Goal: Find specific page/section: Find specific page/section

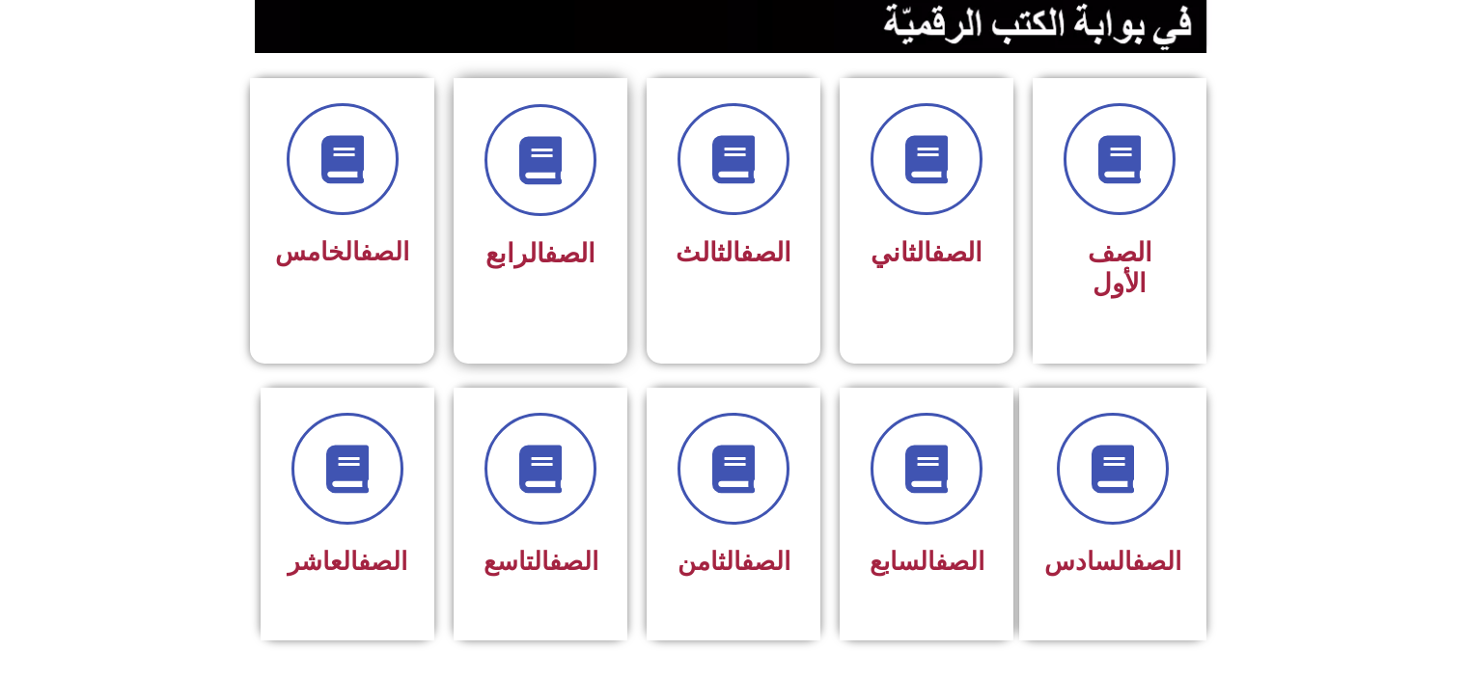
scroll to position [502, 0]
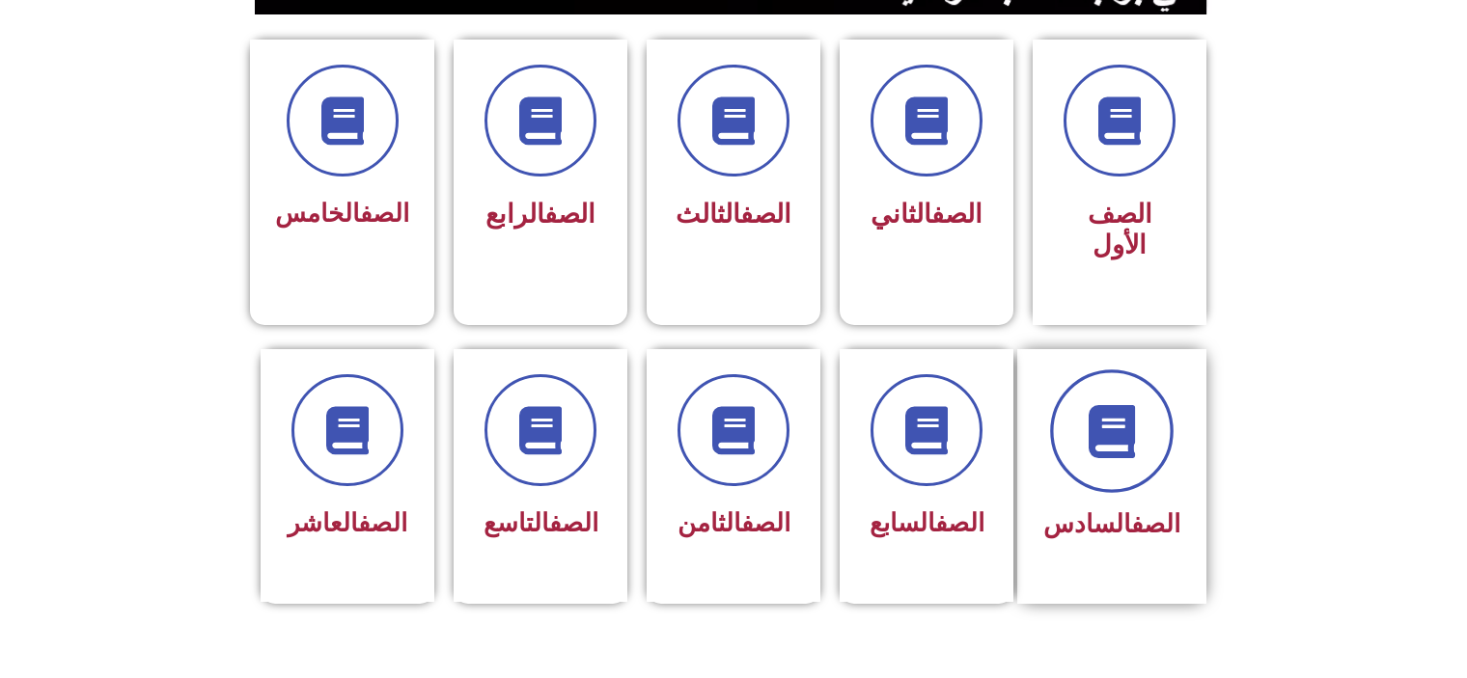
click at [1138, 404] on icon at bounding box center [1111, 430] width 53 height 53
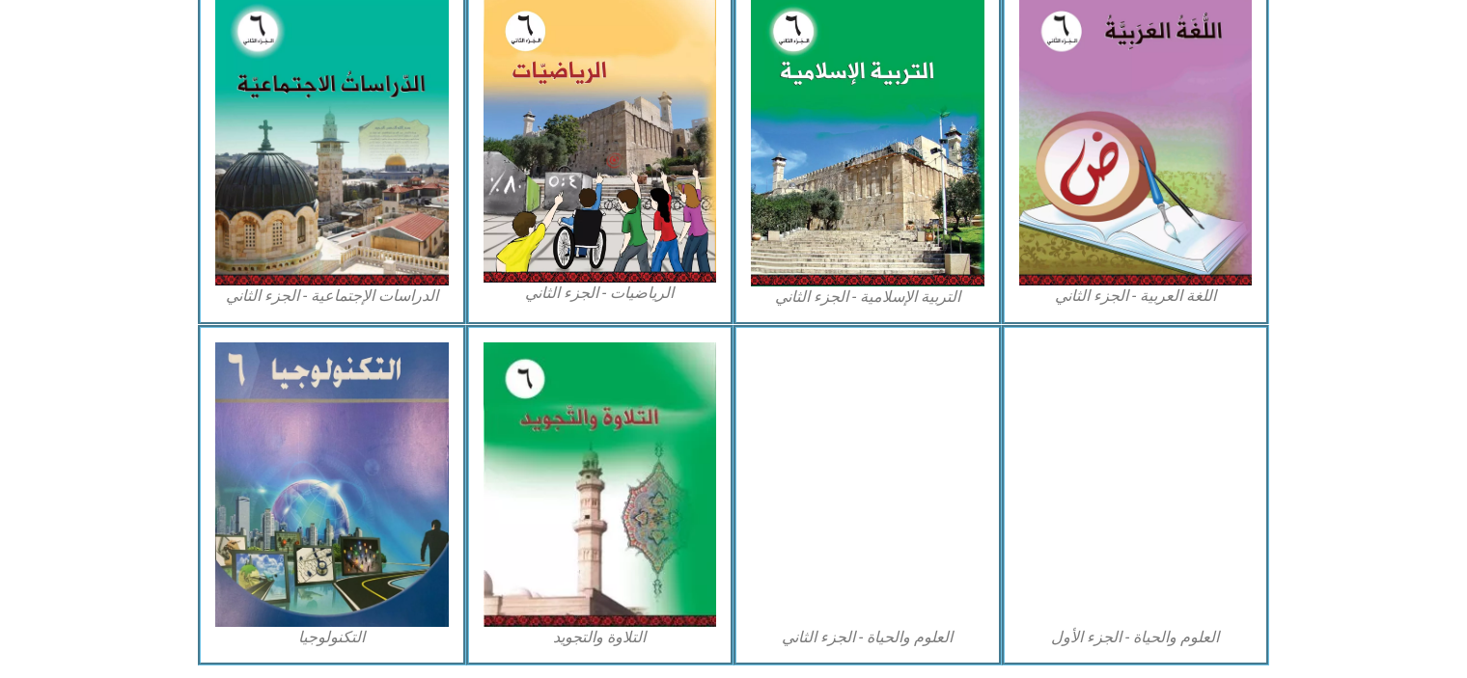
scroll to position [1042, 0]
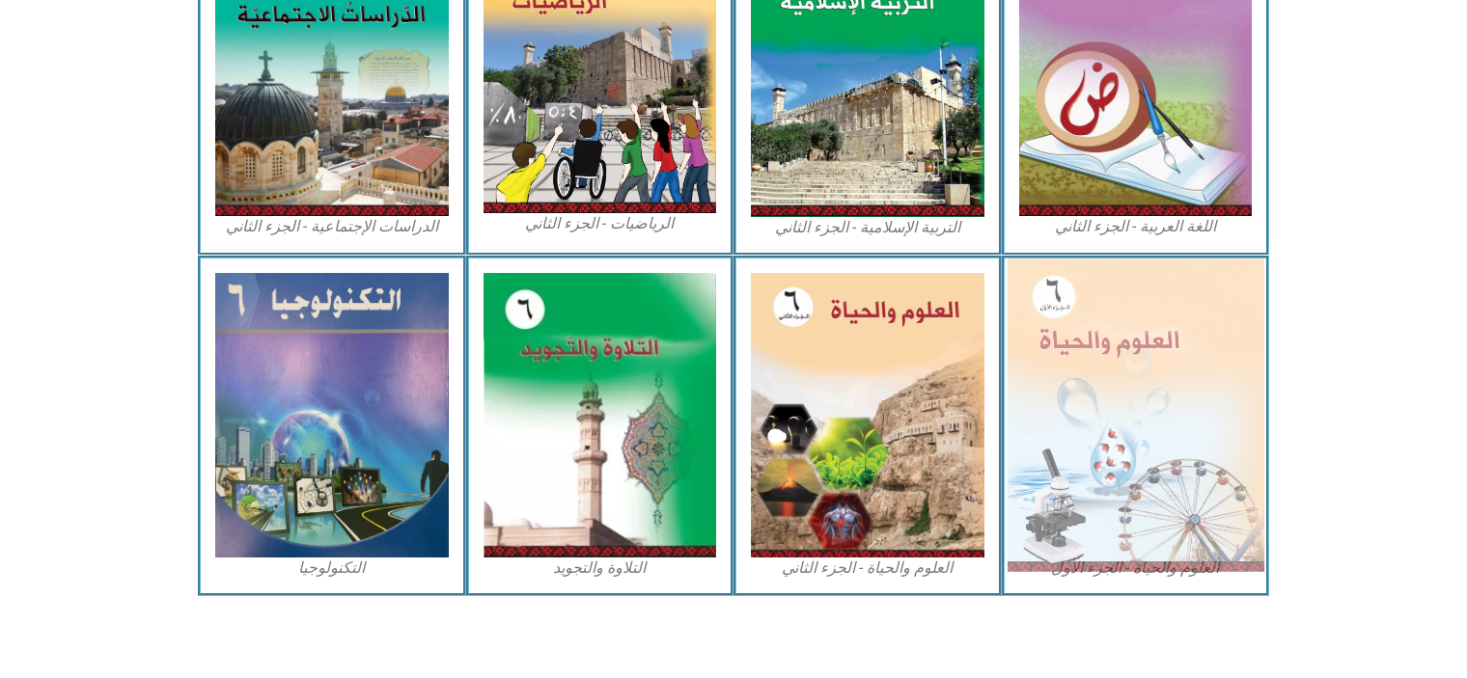
click at [1156, 328] on img at bounding box center [1134, 415] width 257 height 313
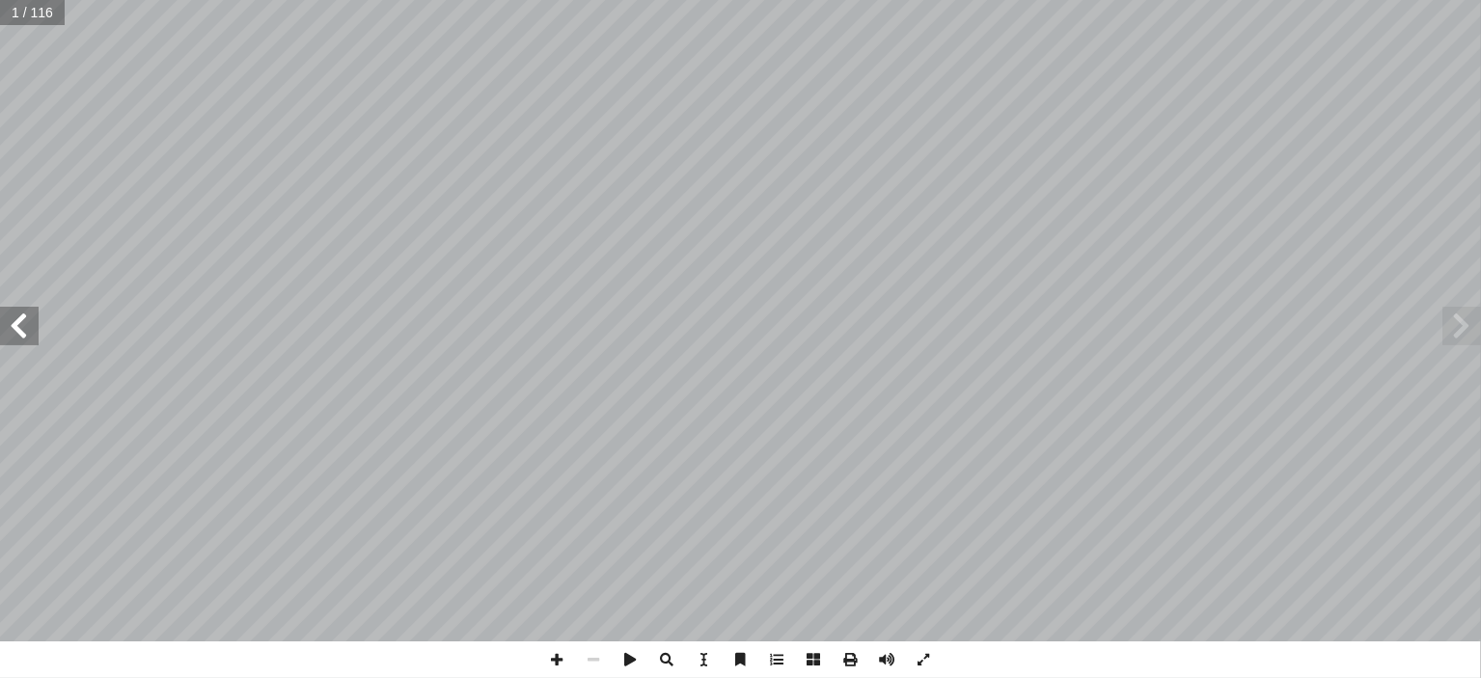
click at [23, 329] on span at bounding box center [19, 326] width 39 height 39
click at [554, 652] on span at bounding box center [557, 660] width 37 height 37
click at [17, 335] on span at bounding box center [19, 326] width 39 height 39
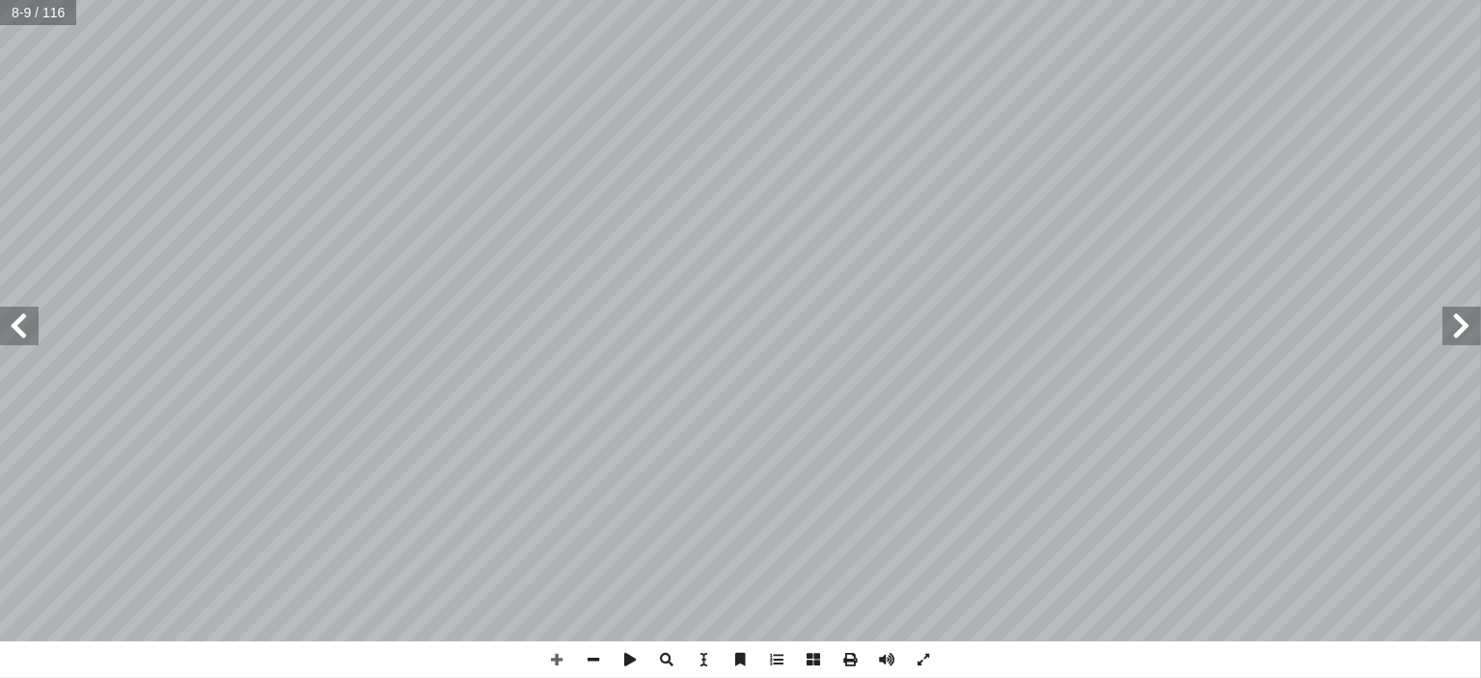
click at [19, 324] on span at bounding box center [19, 326] width 39 height 39
click at [7, 329] on span at bounding box center [19, 326] width 39 height 39
click at [27, 343] on span at bounding box center [19, 326] width 39 height 39
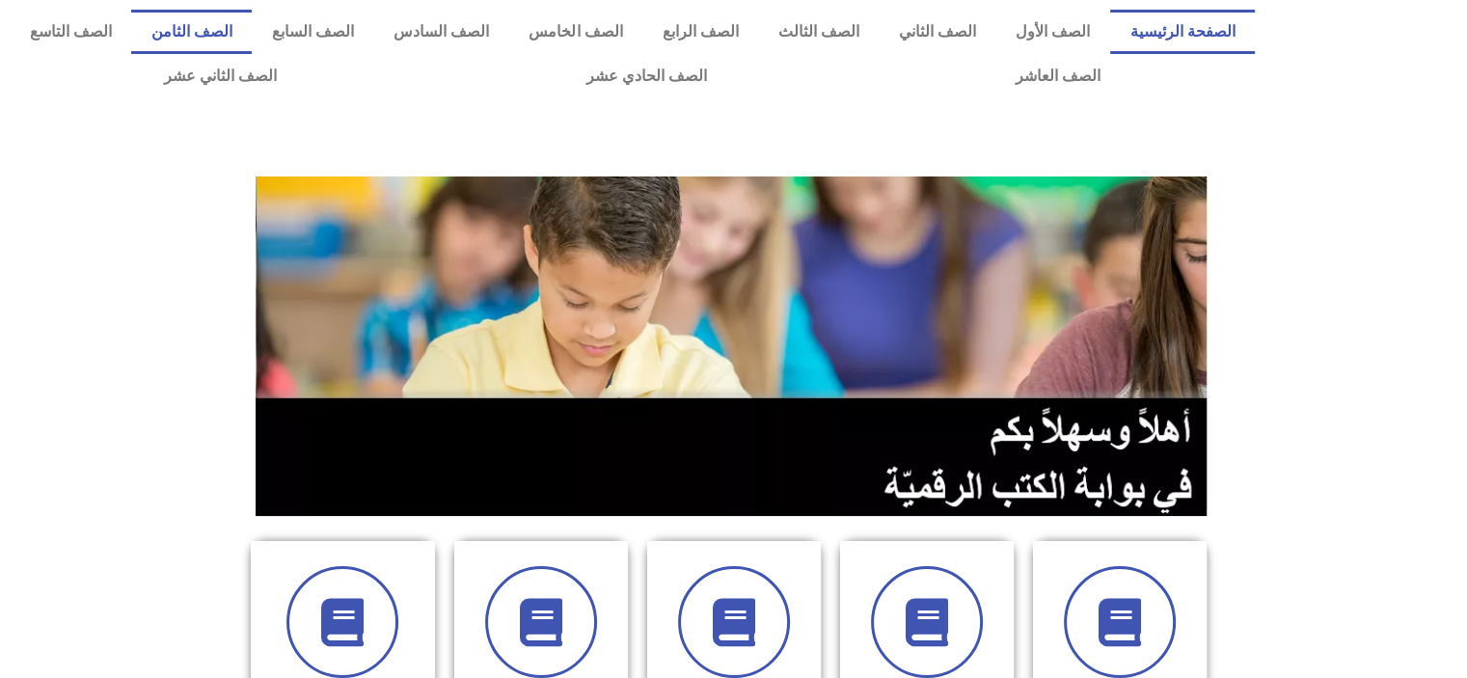
click at [252, 31] on link "الصف الثامن" at bounding box center [191, 32] width 121 height 44
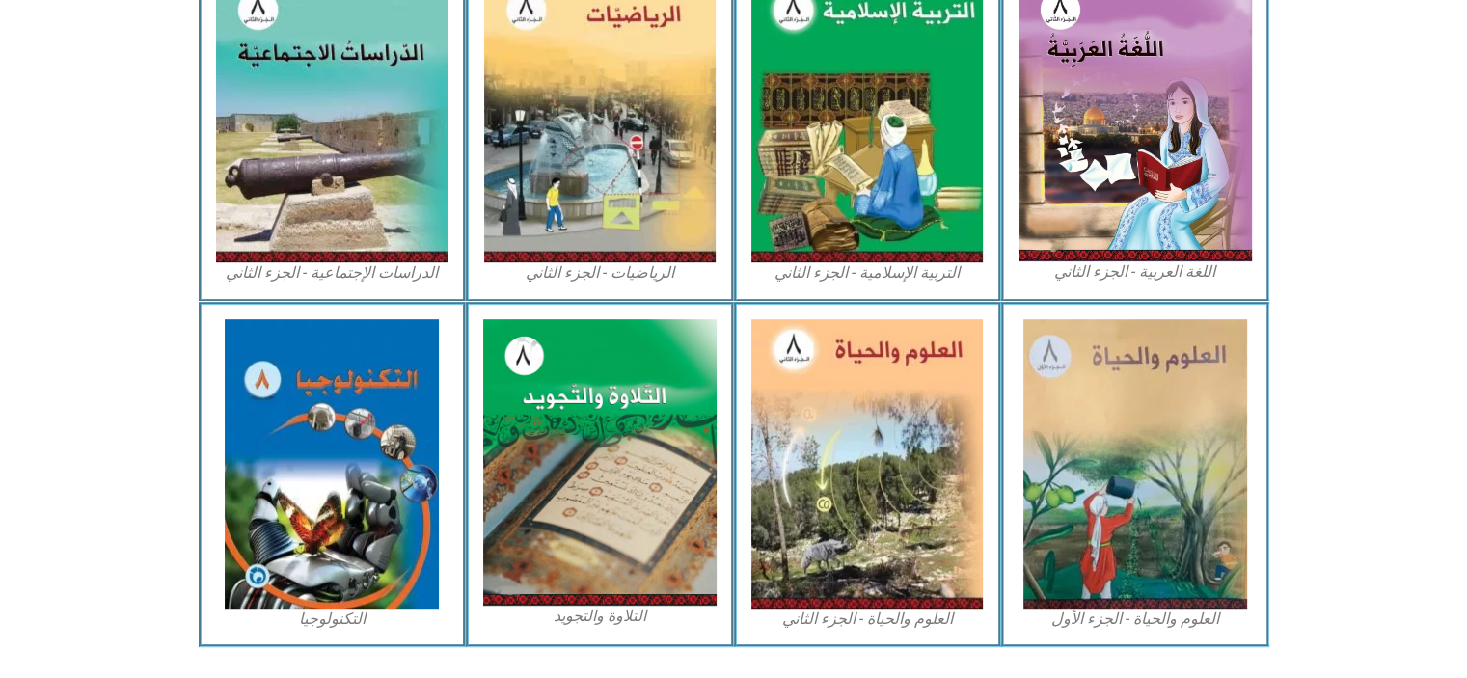
scroll to position [1037, 0]
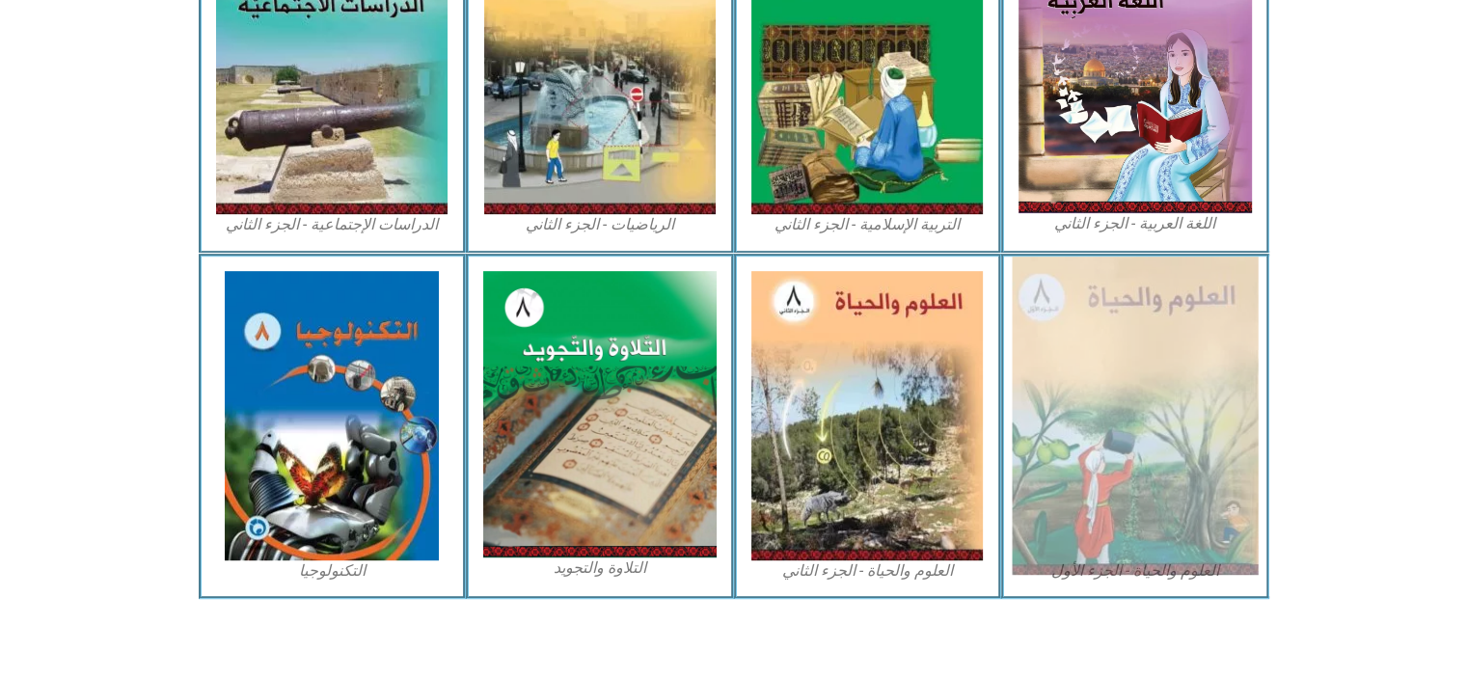
click at [1119, 355] on img at bounding box center [1135, 416] width 246 height 318
click at [1142, 393] on img at bounding box center [1135, 416] width 246 height 318
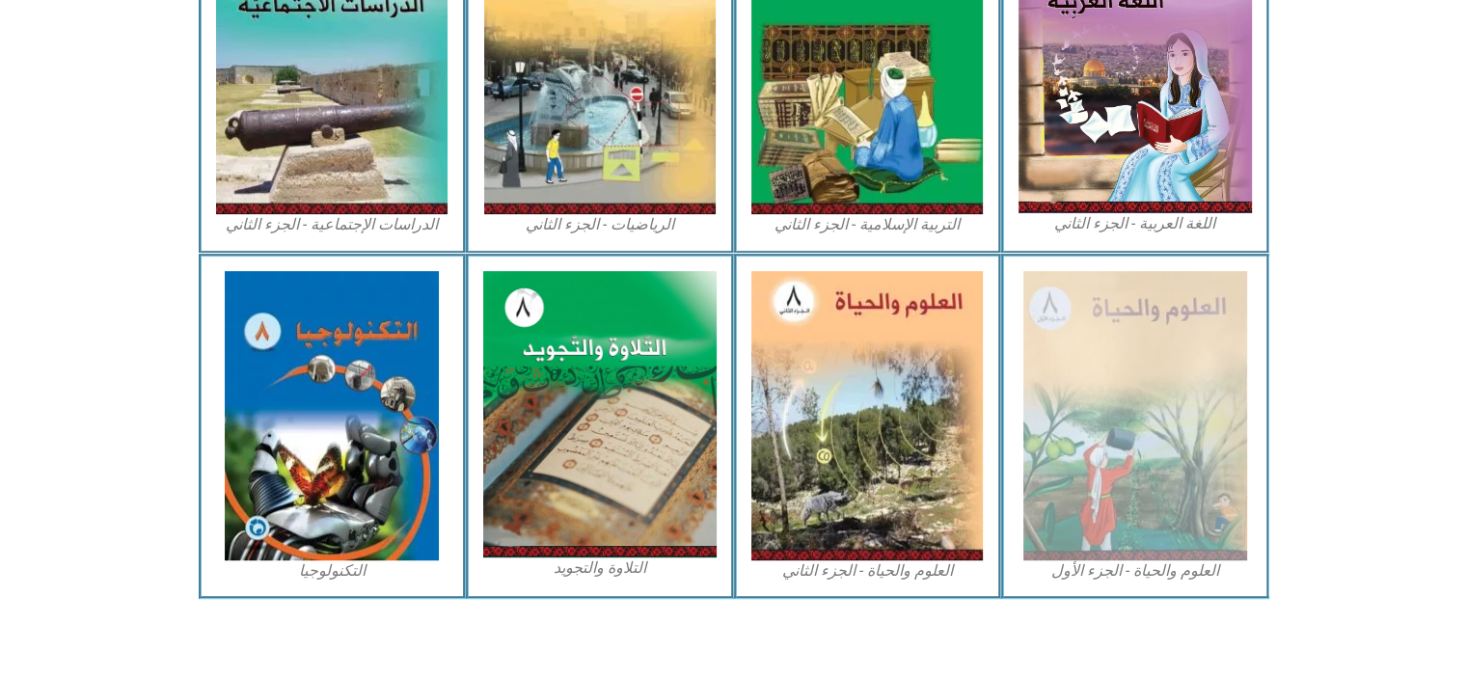
click at [1139, 570] on figcaption "العلوم والحياة - الجزء الأول" at bounding box center [1135, 571] width 233 height 21
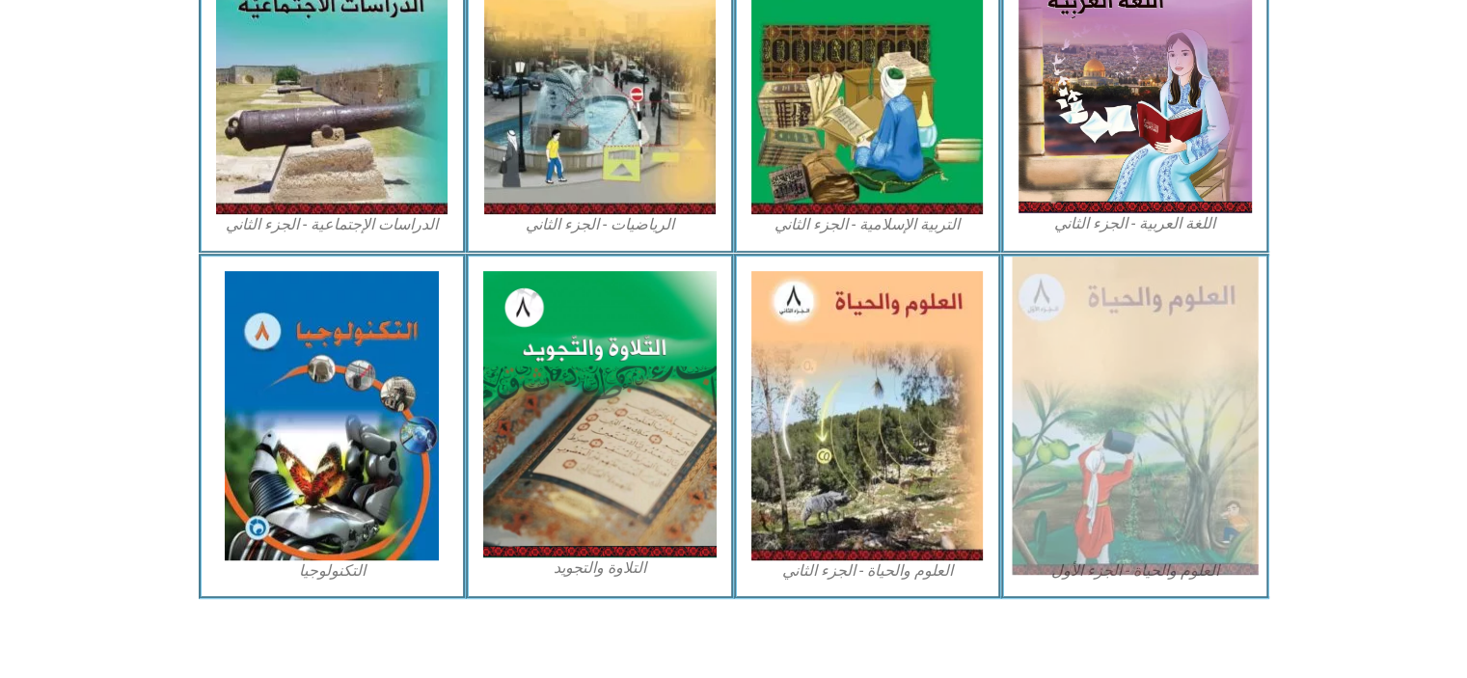
click at [1151, 358] on img at bounding box center [1135, 416] width 246 height 318
drag, startPoint x: 1165, startPoint y: 462, endPoint x: 1092, endPoint y: 365, distance: 122.0
click at [1092, 365] on img at bounding box center [1135, 416] width 246 height 318
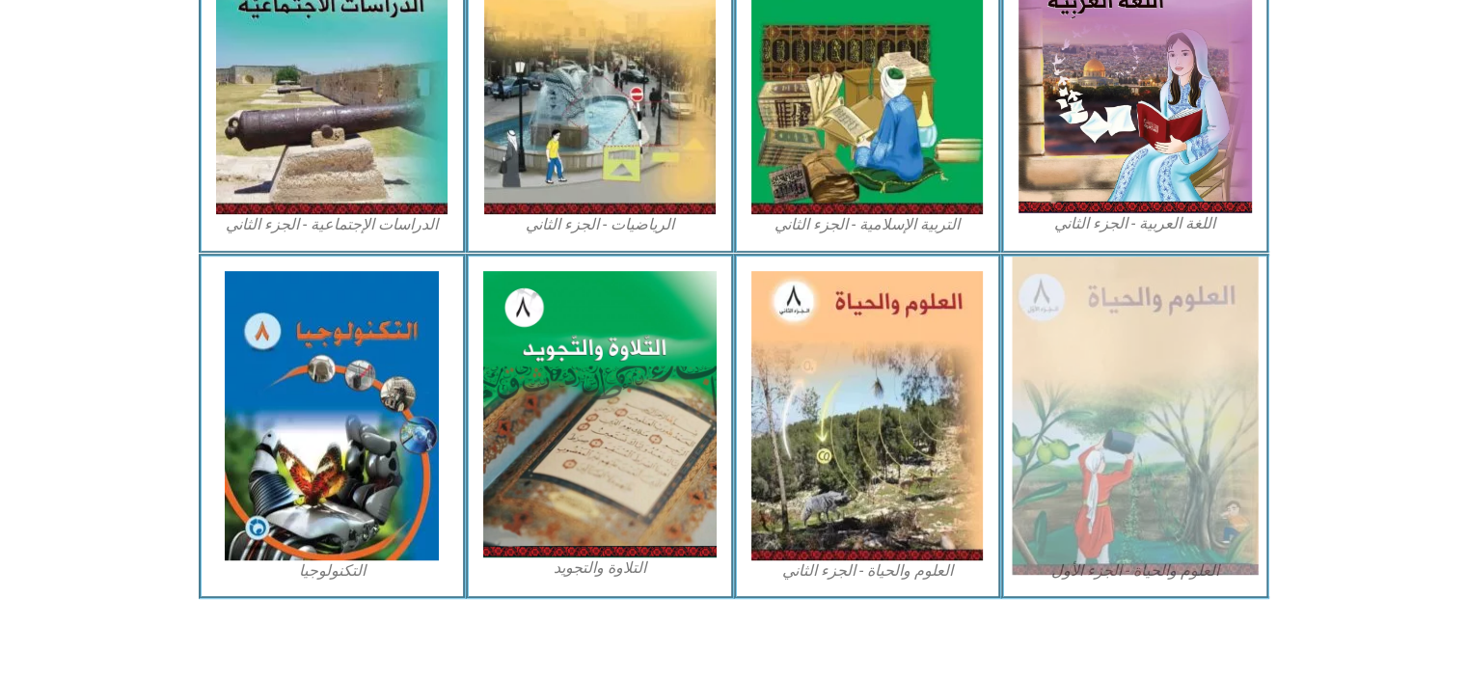
click at [1092, 365] on img at bounding box center [1135, 416] width 246 height 318
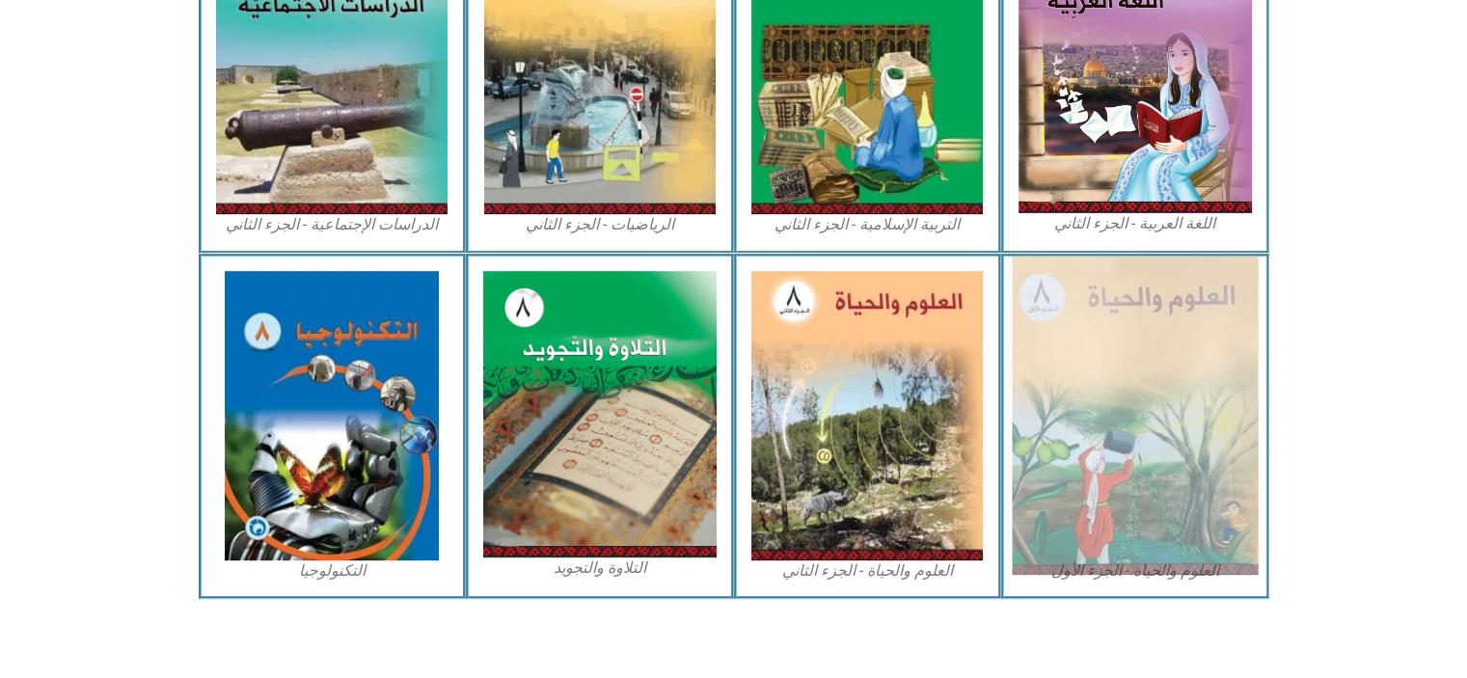
click at [1170, 319] on img at bounding box center [1135, 416] width 246 height 318
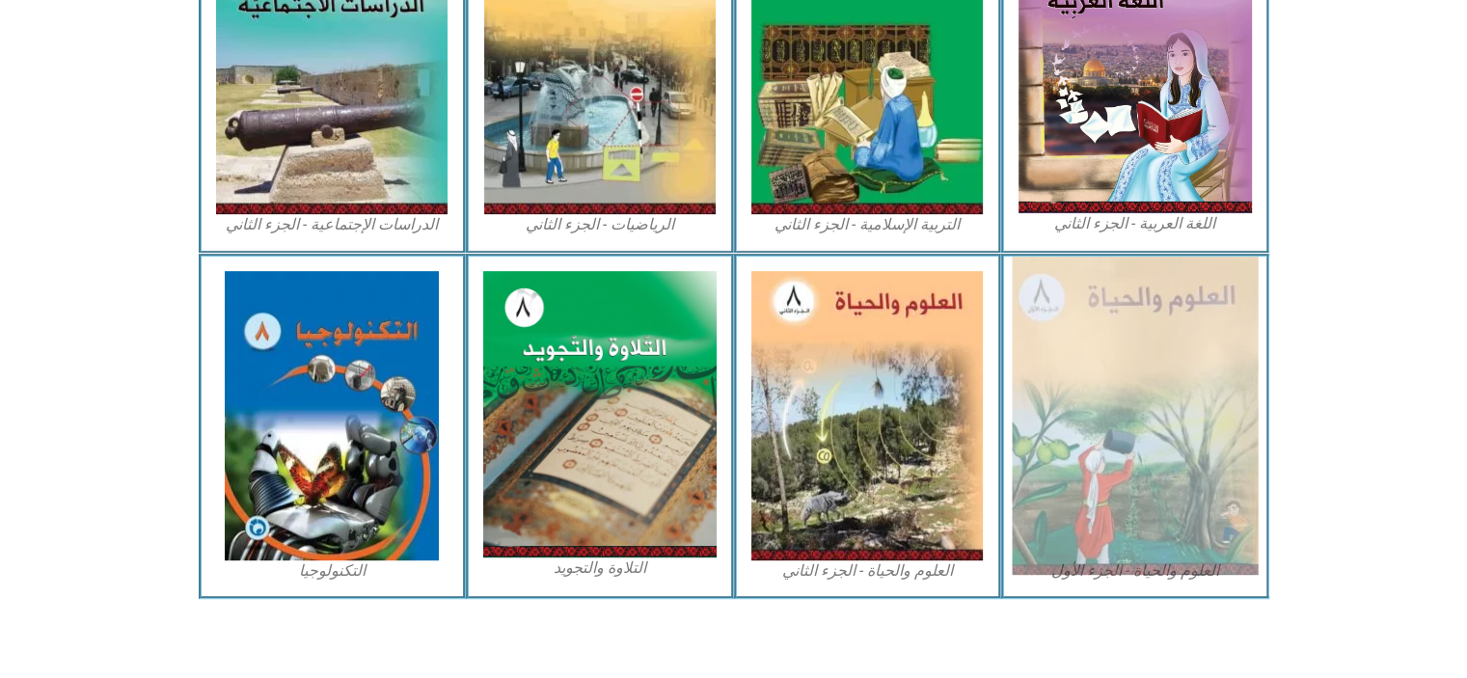
click at [1170, 319] on img at bounding box center [1135, 416] width 246 height 318
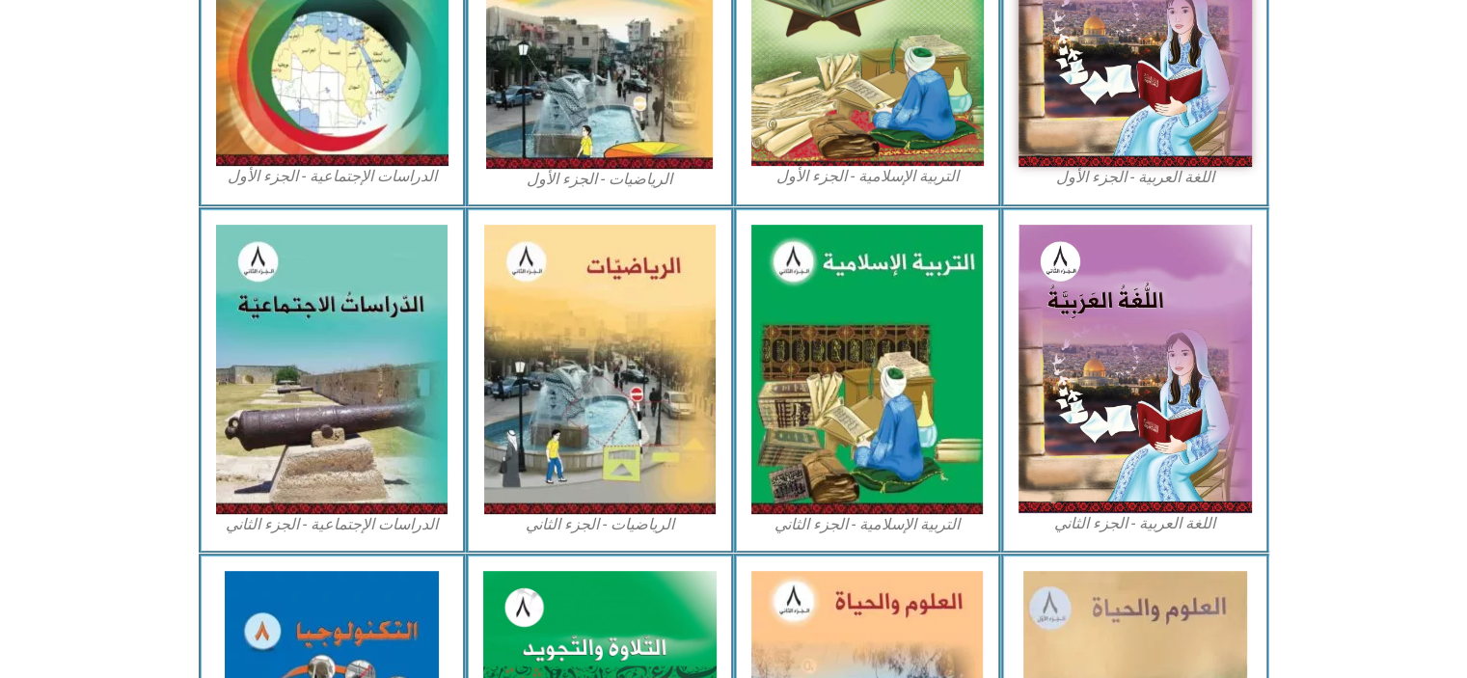
scroll to position [810, 0]
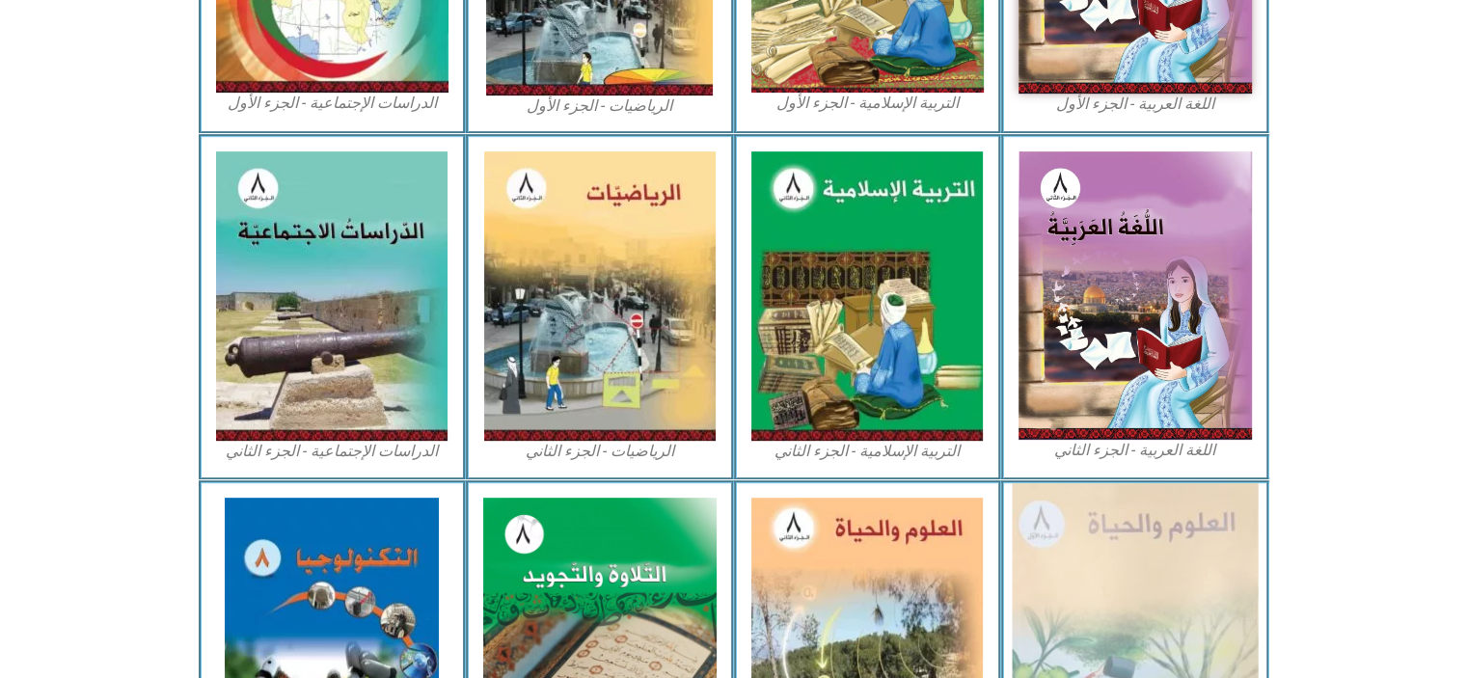
click at [1133, 548] on img at bounding box center [1135, 642] width 246 height 318
click at [1149, 593] on img at bounding box center [1135, 642] width 246 height 318
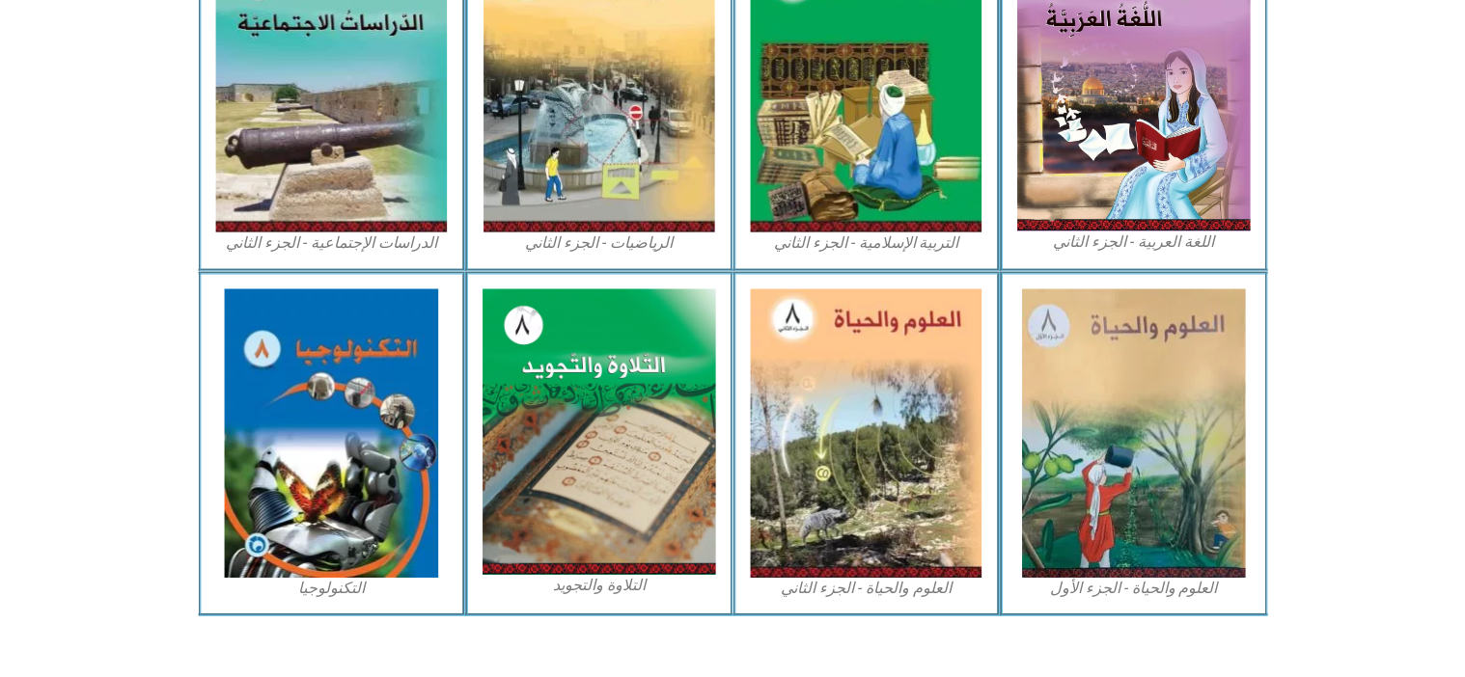
scroll to position [1037, 0]
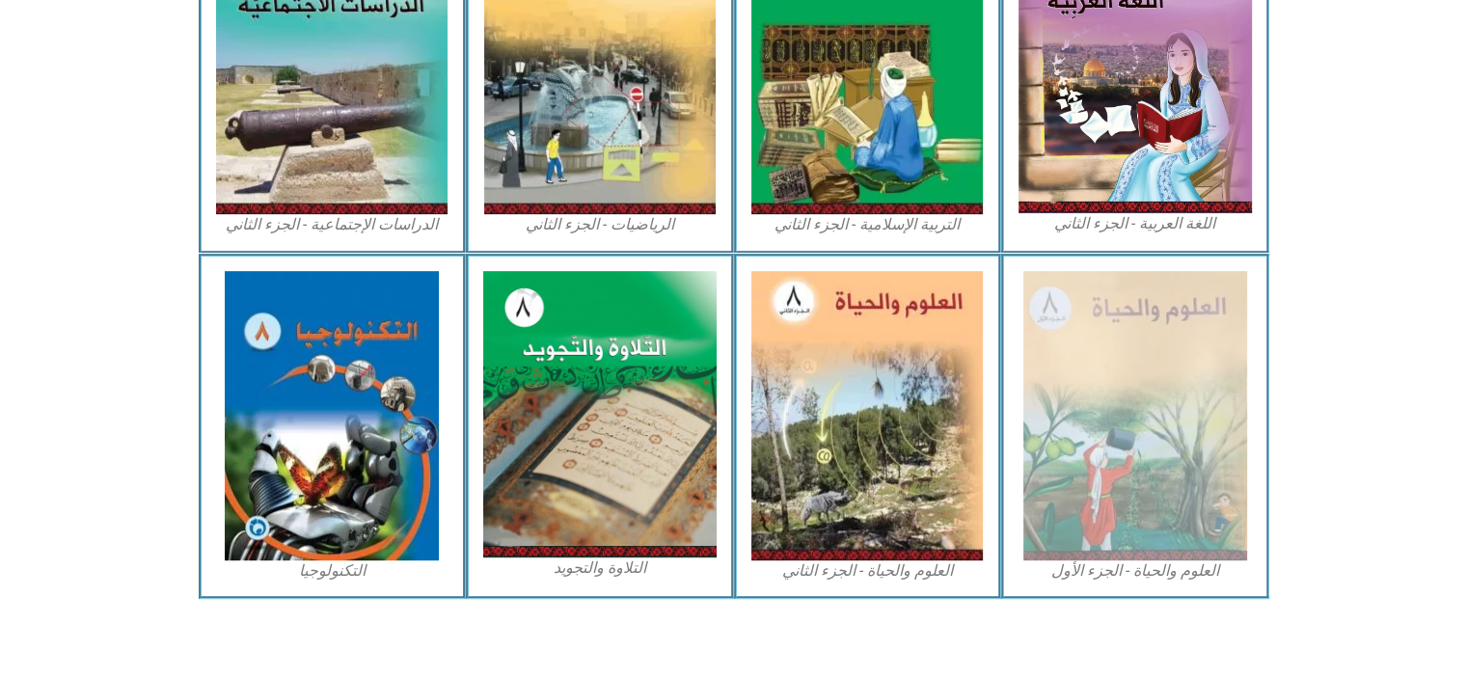
click at [1169, 562] on figcaption "العلوم والحياة - الجزء الأول" at bounding box center [1135, 571] width 233 height 21
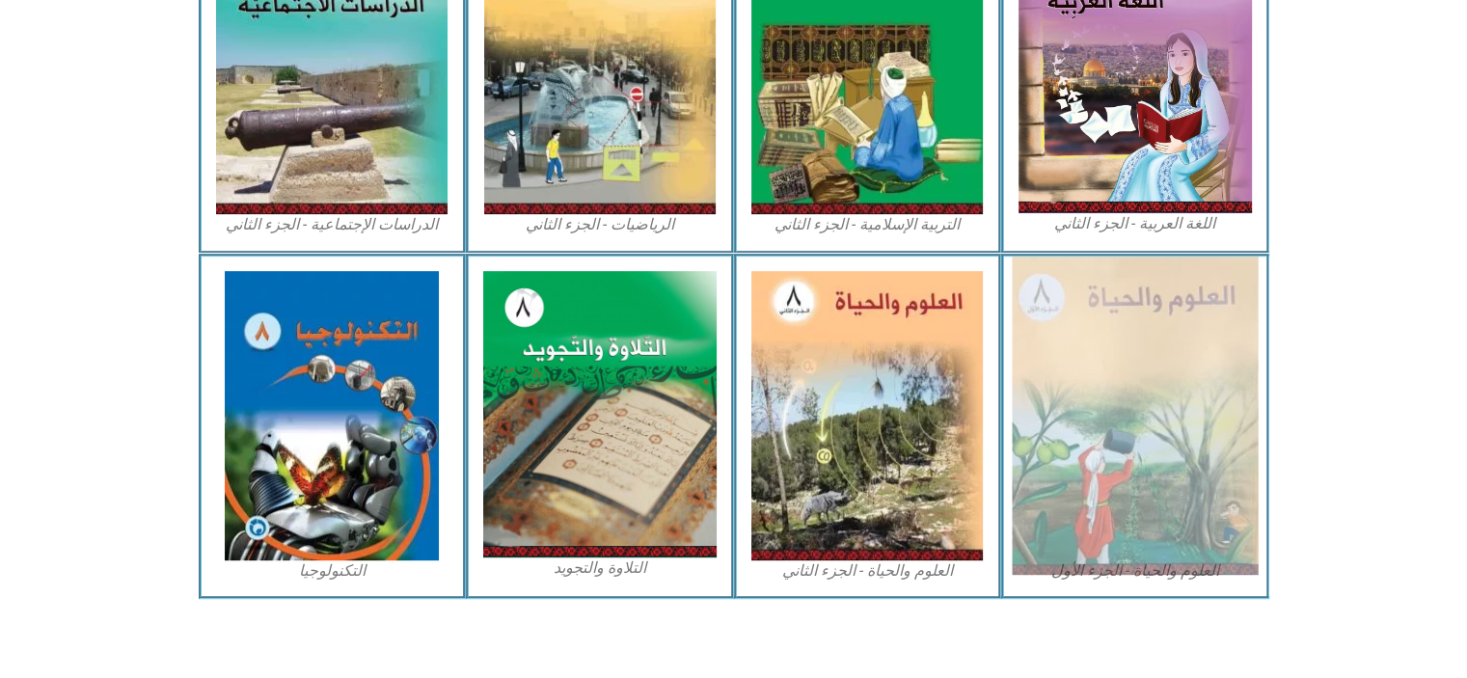
click at [1152, 368] on img at bounding box center [1135, 416] width 246 height 318
drag, startPoint x: 739, startPoint y: 299, endPoint x: 1216, endPoint y: 343, distance: 478.6
click at [1216, 343] on img at bounding box center [1134, 416] width 246 height 318
